Goal: Use online tool/utility: Utilize a website feature to perform a specific function

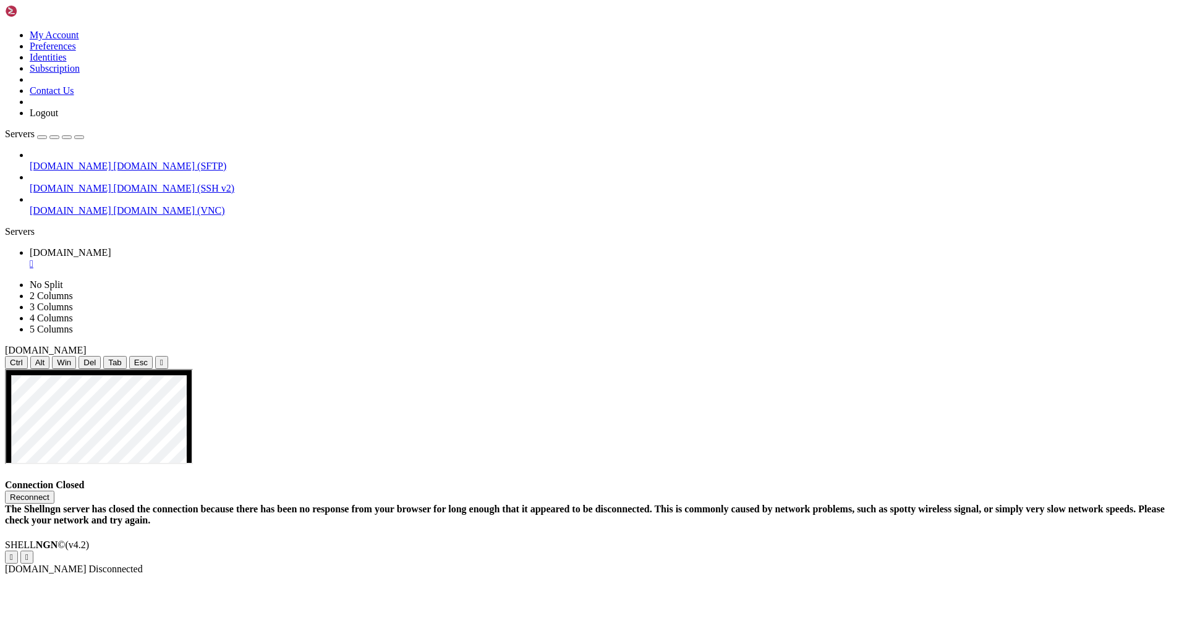
click at [54, 491] on button "Reconnect" at bounding box center [29, 497] width 49 height 13
